Goal: Navigation & Orientation: Understand site structure

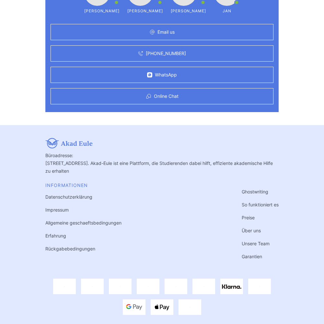
scroll to position [1954, 0]
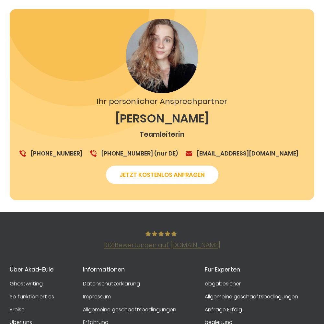
scroll to position [1118, 0]
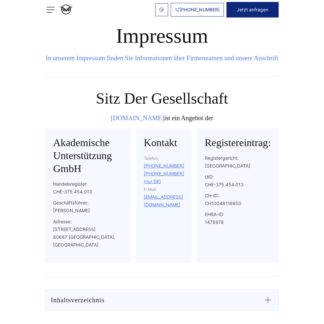
scroll to position [605, 0]
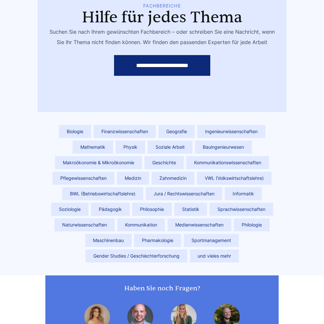
scroll to position [1945, 0]
